Goal: Navigation & Orientation: Find specific page/section

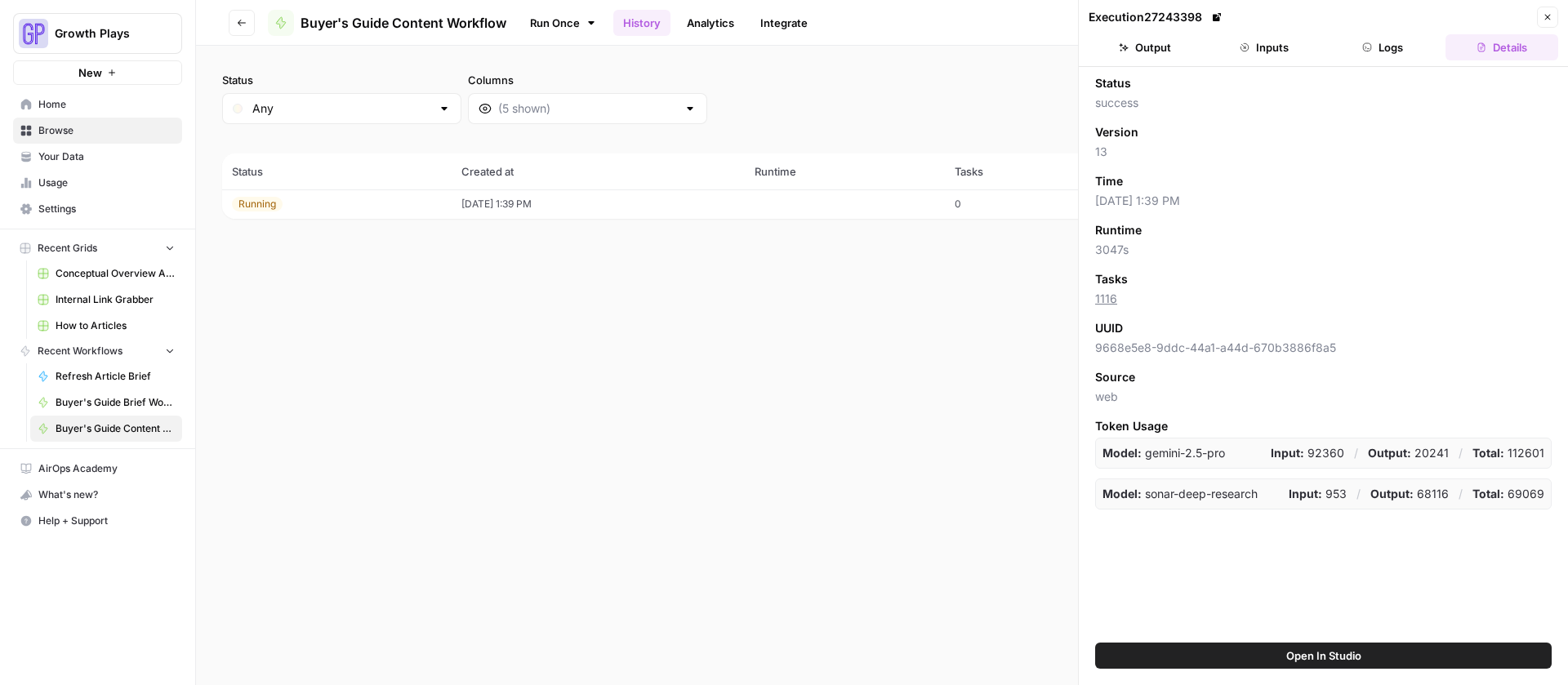
click at [1548, 18] on icon "button" at bounding box center [1547, 17] width 6 height 6
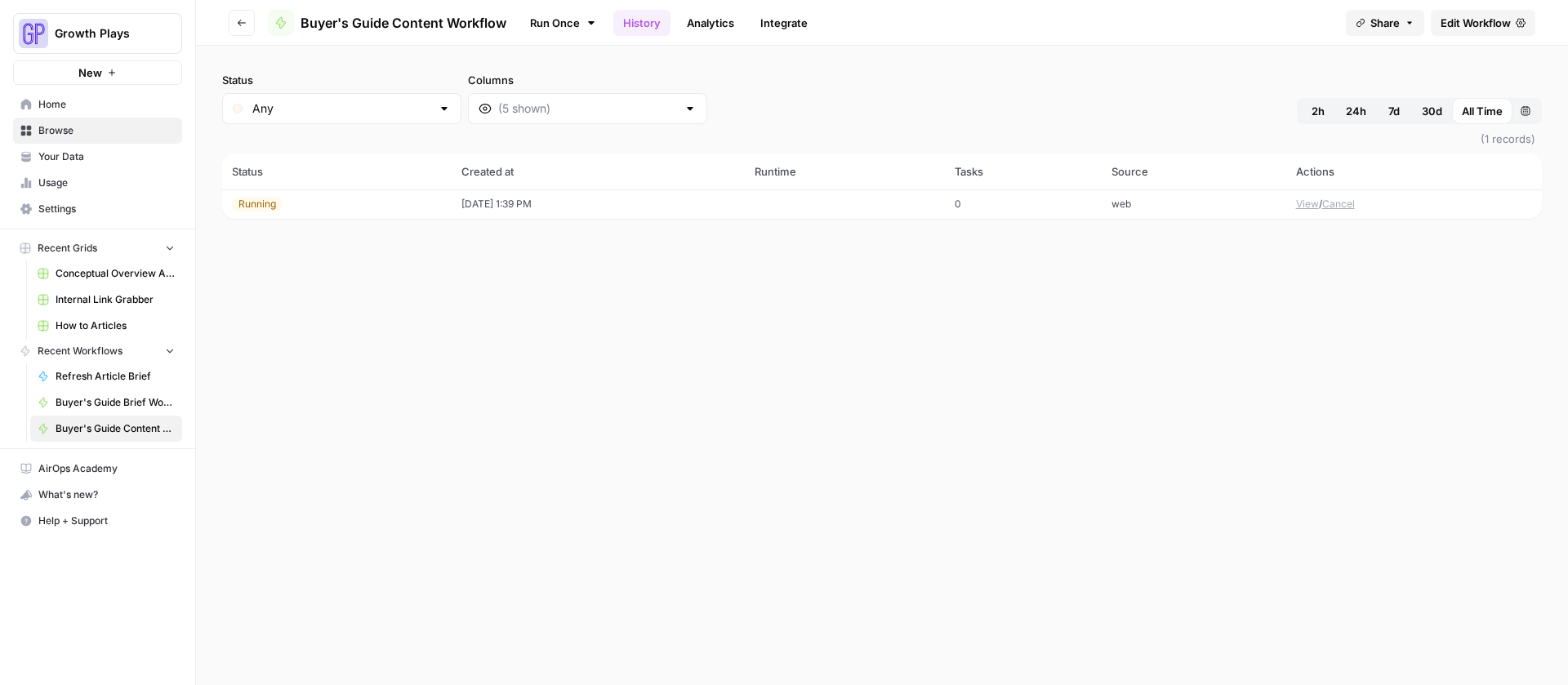
click at [71, 109] on span "Home" at bounding box center [106, 105] width 136 height 15
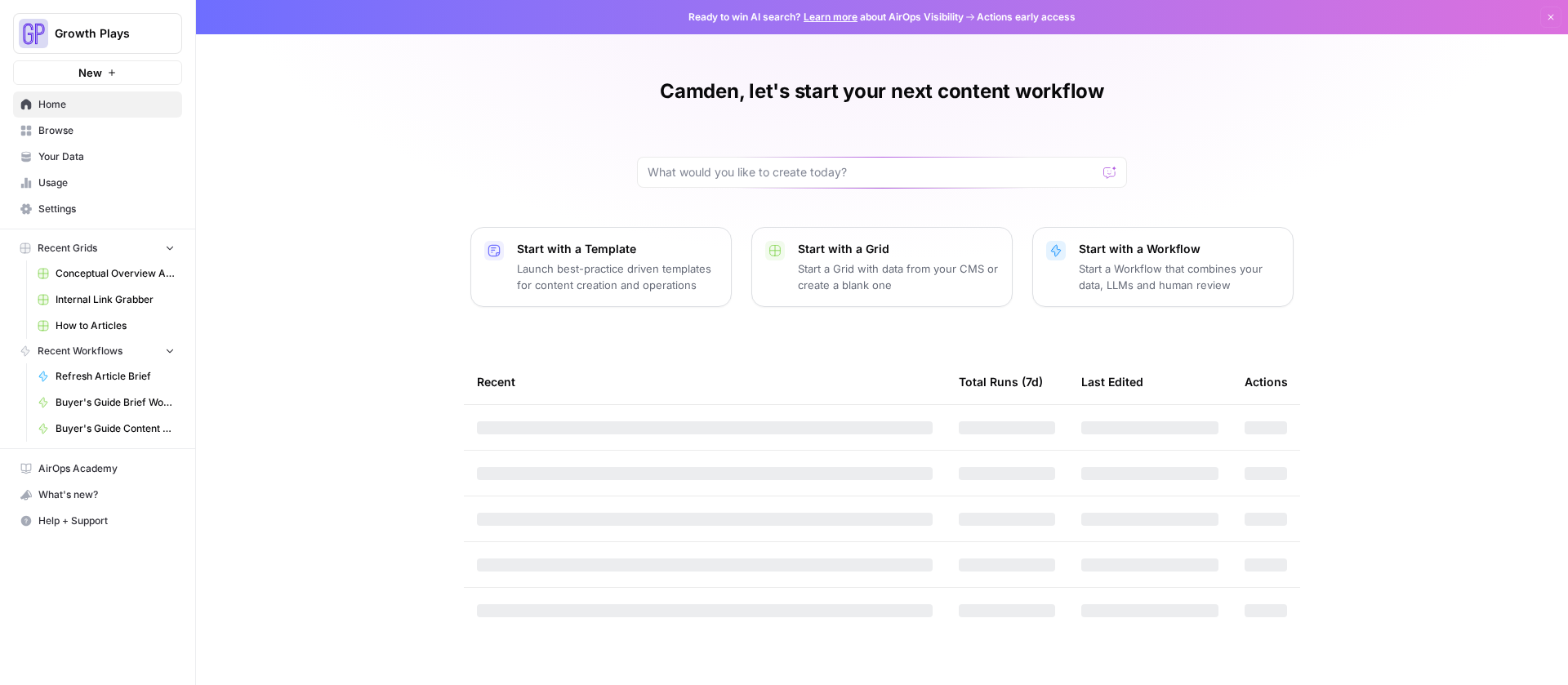
click at [71, 129] on span "Browse" at bounding box center [106, 131] width 136 height 15
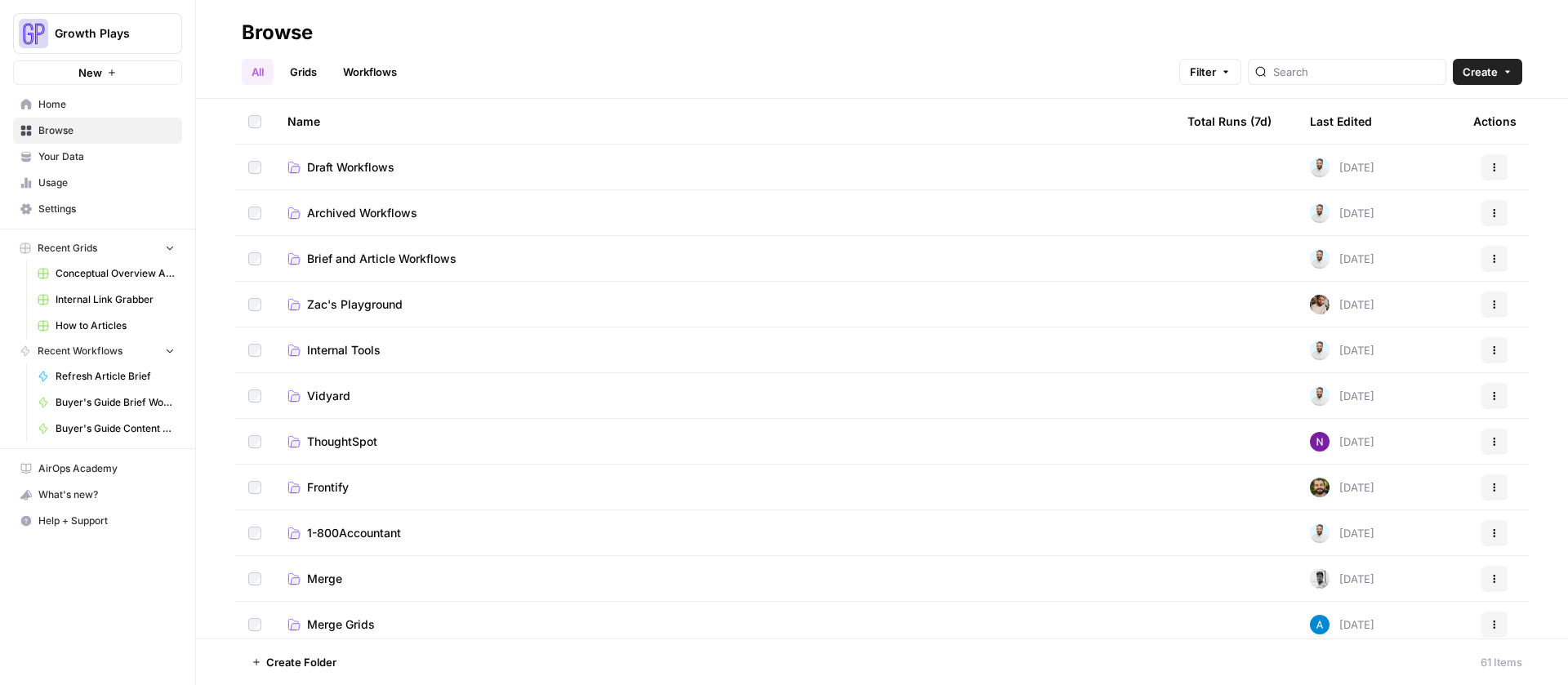
click at [336, 157] on td "Draft Workflows" at bounding box center [725, 167] width 900 height 45
click at [348, 168] on span "Draft Workflows" at bounding box center [350, 168] width 87 height 17
